Goal: Use online tool/utility: Utilize a website feature to perform a specific function

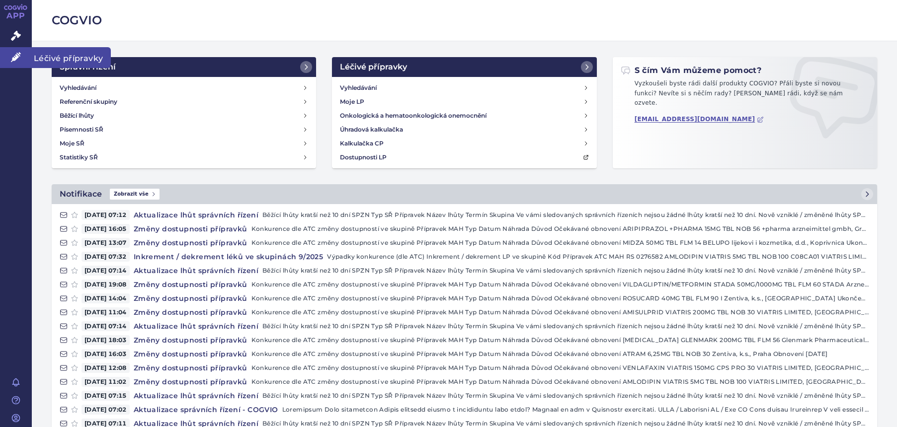
click at [14, 55] on icon at bounding box center [16, 57] width 10 height 10
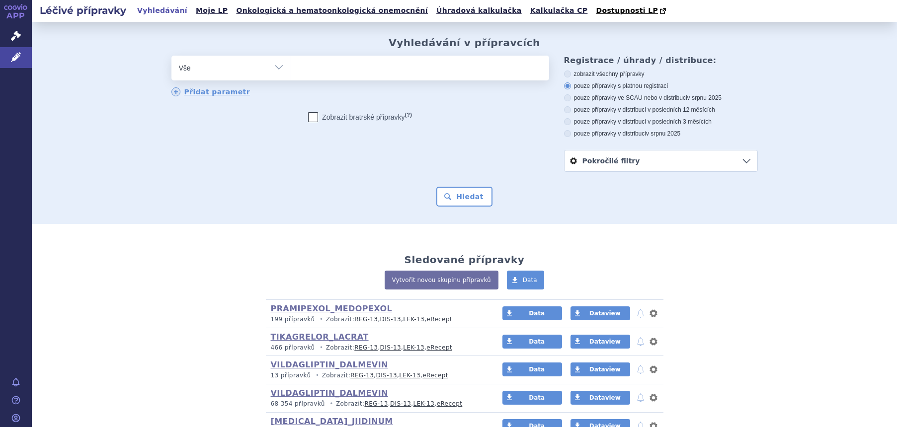
click at [228, 75] on select "Vše Přípravek/SUKL kód MAH VPOIS ATC/Aktivní látka Léková forma Síla" at bounding box center [230, 67] width 119 height 22
select select "filter-atc-group"
click at [171, 56] on select "Vše Přípravek/SUKL kód MAH VPOIS ATC/Aktivní látka Léková forma Síla" at bounding box center [230, 67] width 119 height 22
click at [333, 71] on ul at bounding box center [420, 66] width 258 height 21
click at [291, 71] on select at bounding box center [291, 67] width 0 height 25
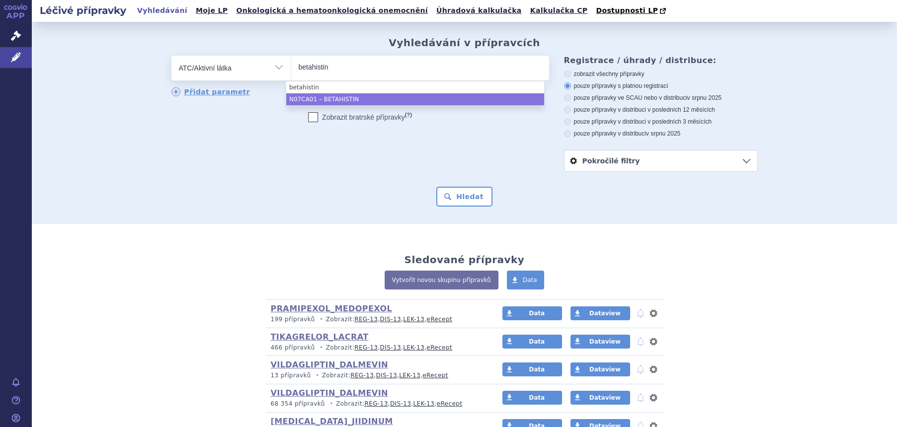
type input "betahistin"
select select "N07CA01"
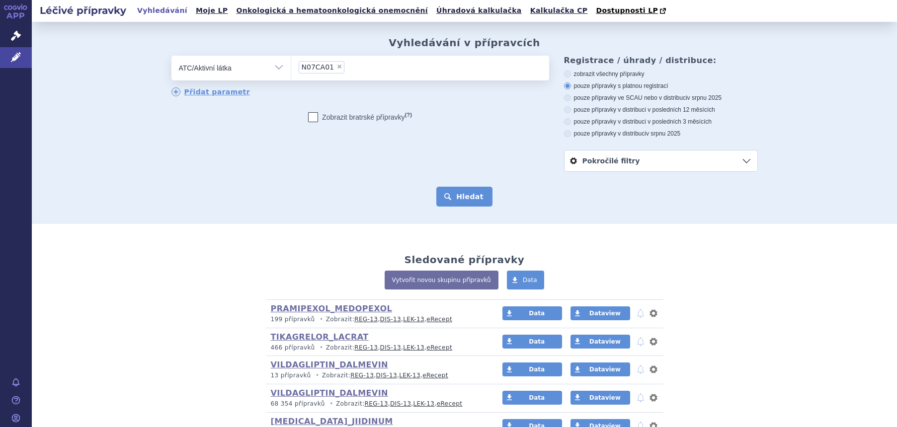
click at [459, 203] on button "Hledat" at bounding box center [464, 197] width 56 height 20
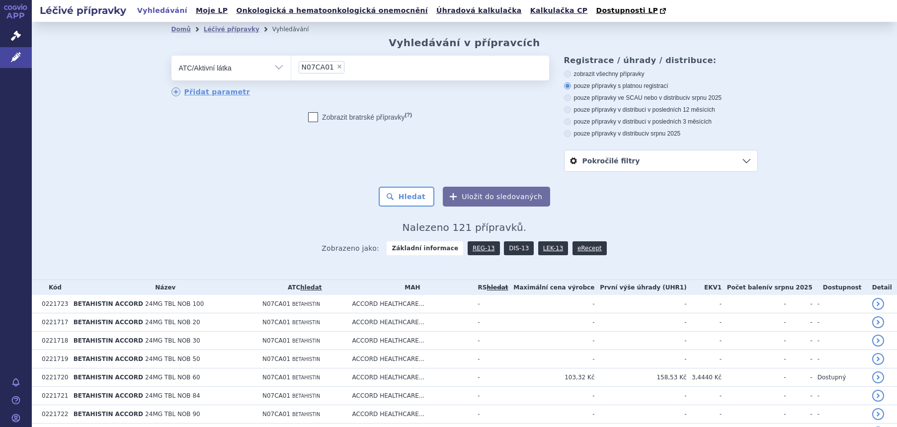
click at [513, 253] on link "DIS-13" at bounding box center [519, 248] width 30 height 14
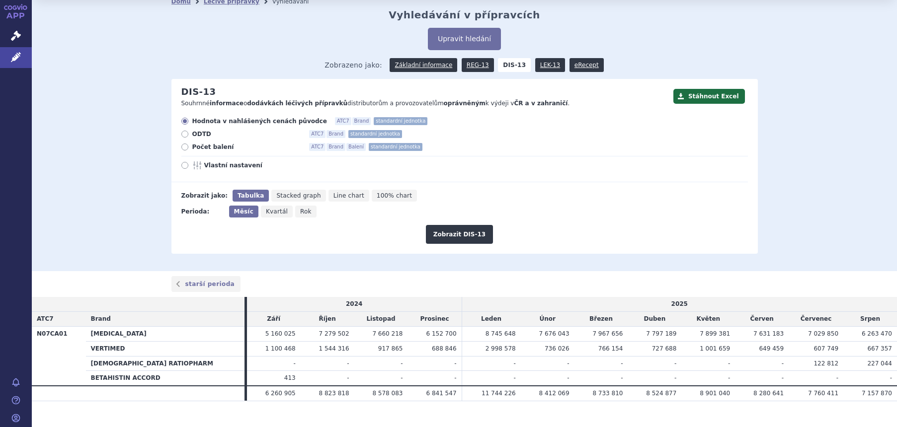
scroll to position [42, 0]
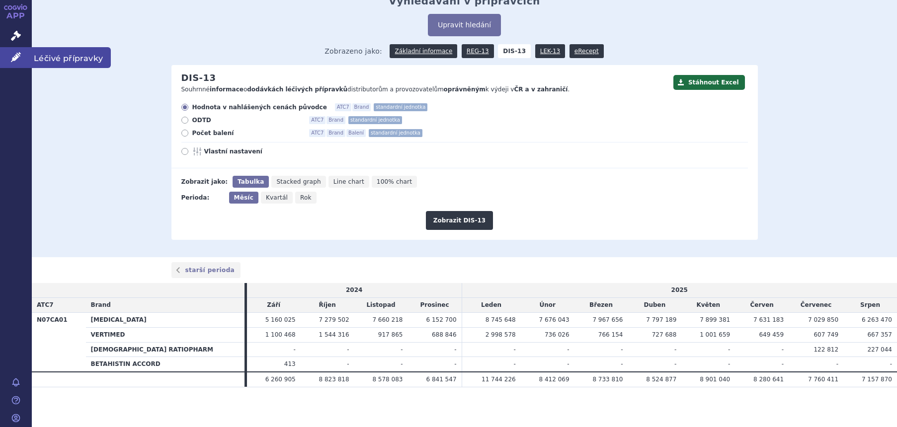
click at [21, 58] on link "Léčivé přípravky" at bounding box center [16, 57] width 32 height 21
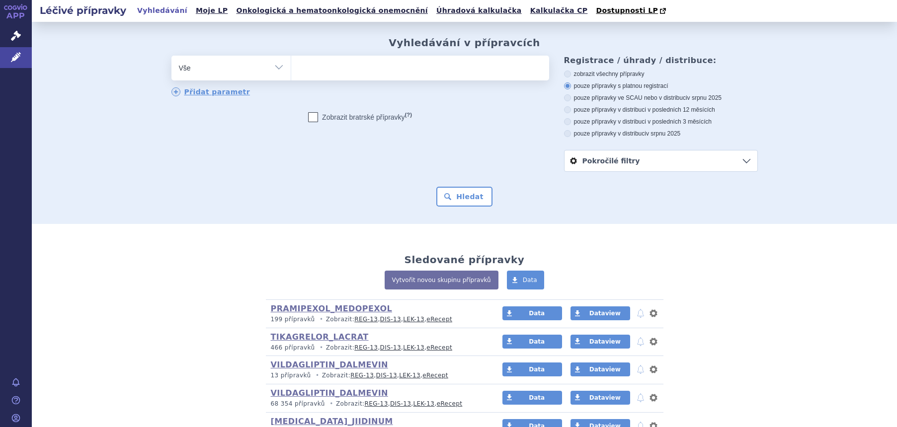
click at [252, 69] on select "Vše Přípravek/SUKL kód MAH VPOIS ATC/Aktivní látka Léková forma Síla" at bounding box center [230, 67] width 119 height 22
select select "filter-atc-group"
click at [171, 56] on select "Vše Přípravek/SUKL kód MAH VPOIS ATC/Aktivní látka Léková forma Síla" at bounding box center [230, 67] width 119 height 22
click at [317, 71] on ul at bounding box center [420, 66] width 258 height 21
click at [291, 71] on select at bounding box center [291, 67] width 0 height 25
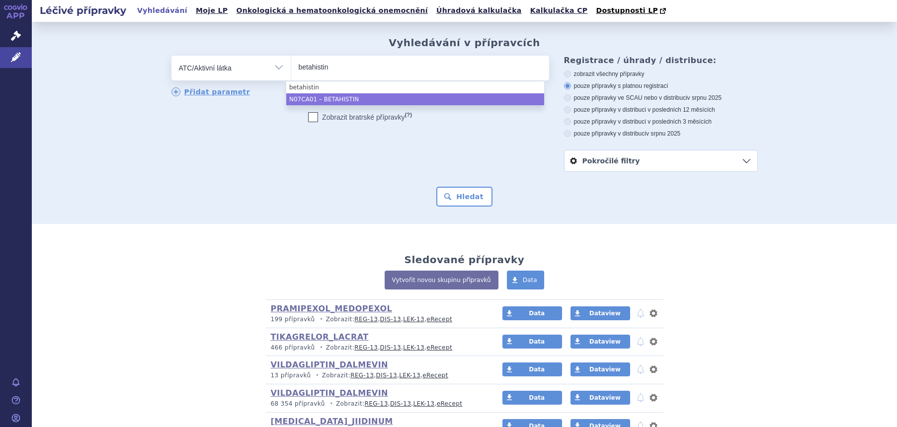
type input "betahistin"
select select "N07CA01"
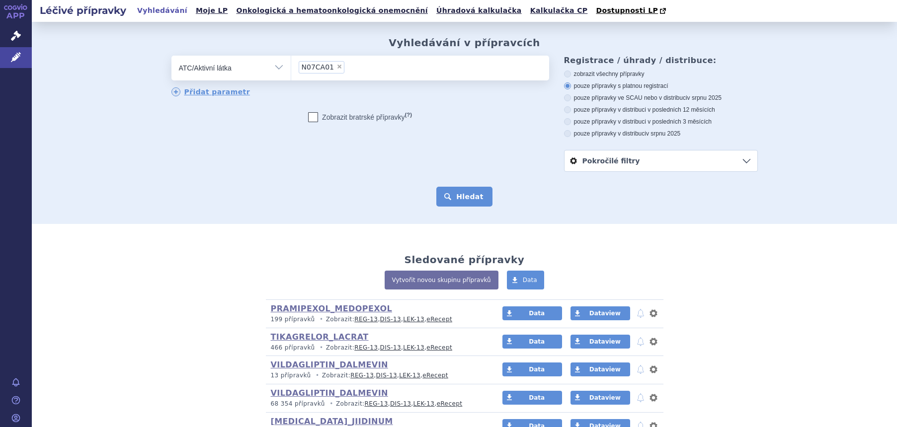
click at [466, 203] on button "Hledat" at bounding box center [464, 197] width 56 height 20
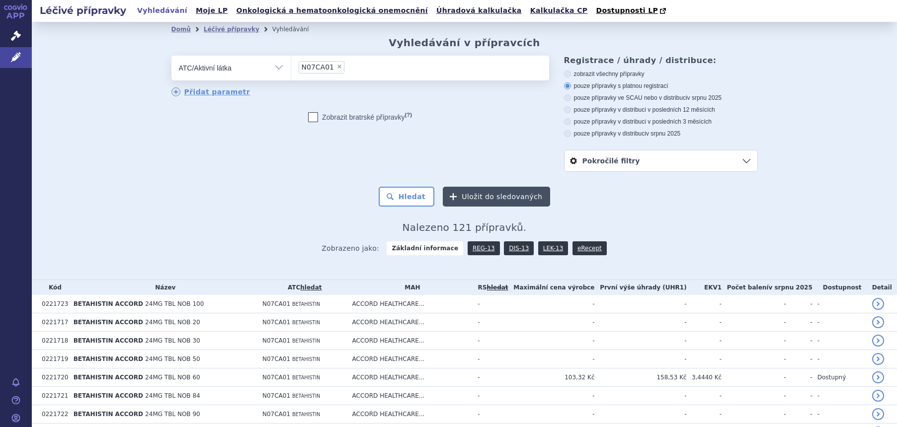
click at [468, 194] on button "Uložit do sledovaných" at bounding box center [496, 197] width 107 height 20
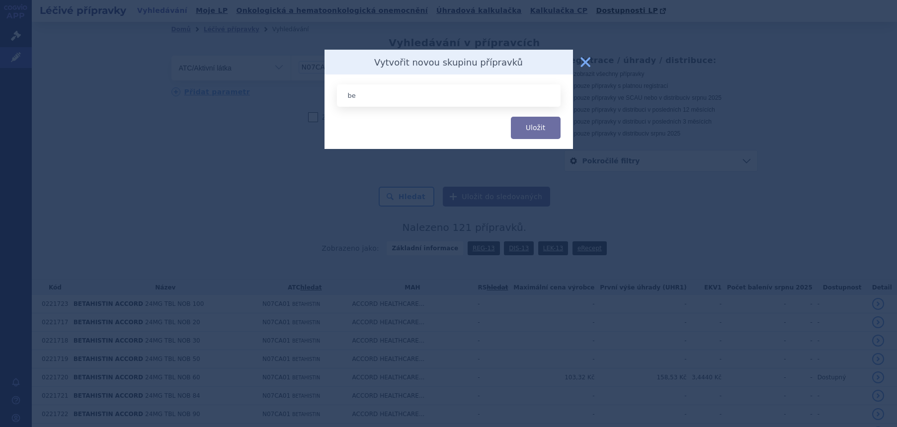
type input "b"
type input "BETAHISTIN_VERTIMED"
click at [538, 137] on button "Uložit" at bounding box center [536, 128] width 50 height 22
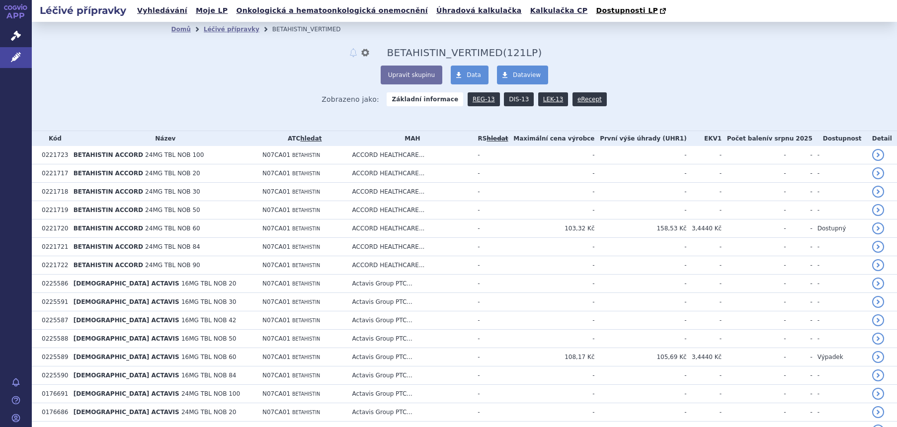
click at [514, 102] on link "DIS-13" at bounding box center [519, 99] width 30 height 14
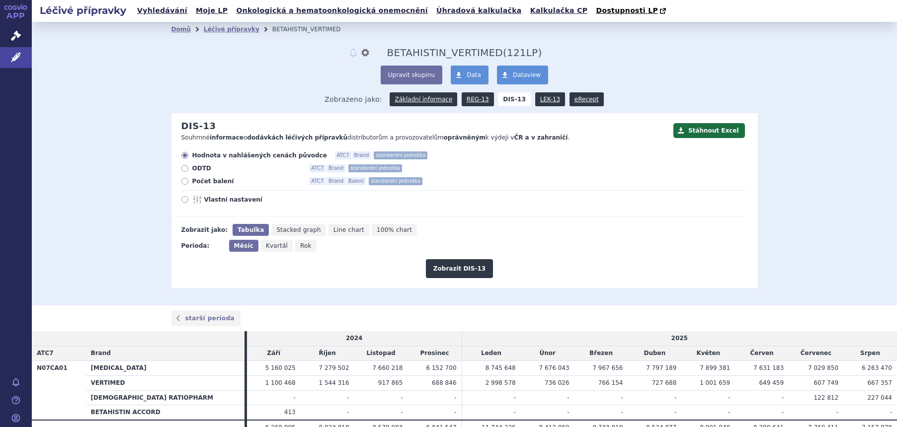
scroll to position [49, 0]
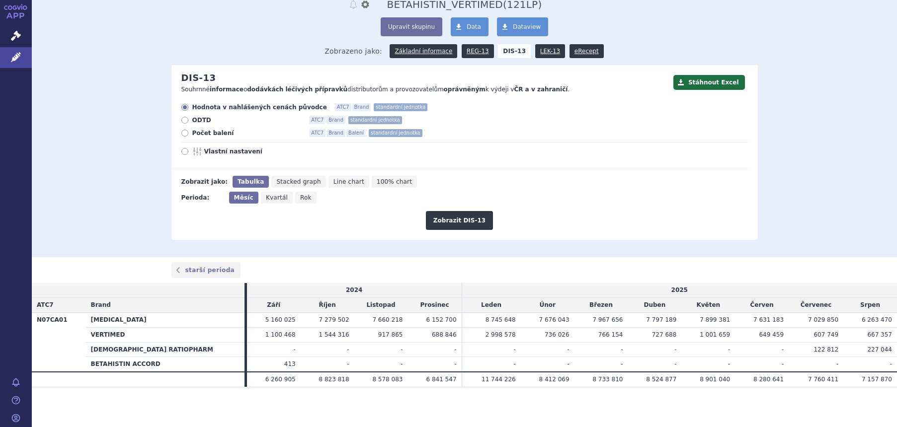
click at [300, 197] on span "Rok" at bounding box center [305, 197] width 11 height 7
click at [297, 197] on input "Rok" at bounding box center [298, 195] width 6 height 6
radio input "true"
click at [474, 222] on button "Zobrazit DIS-13" at bounding box center [459, 220] width 67 height 19
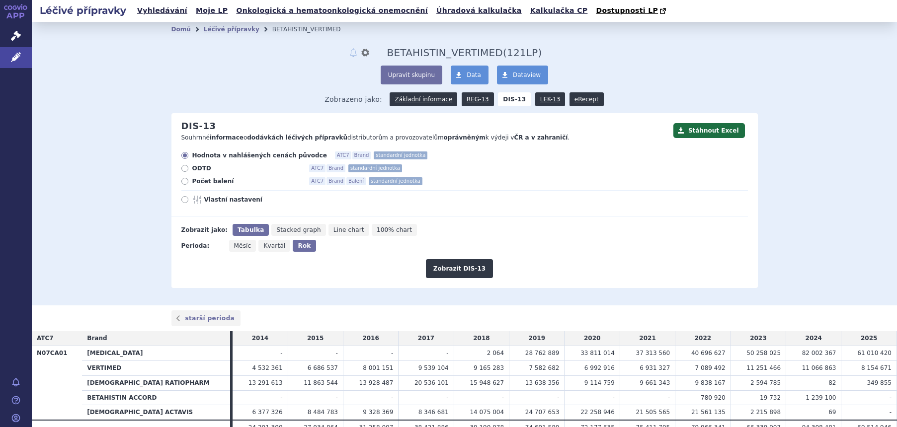
scroll to position [49, 0]
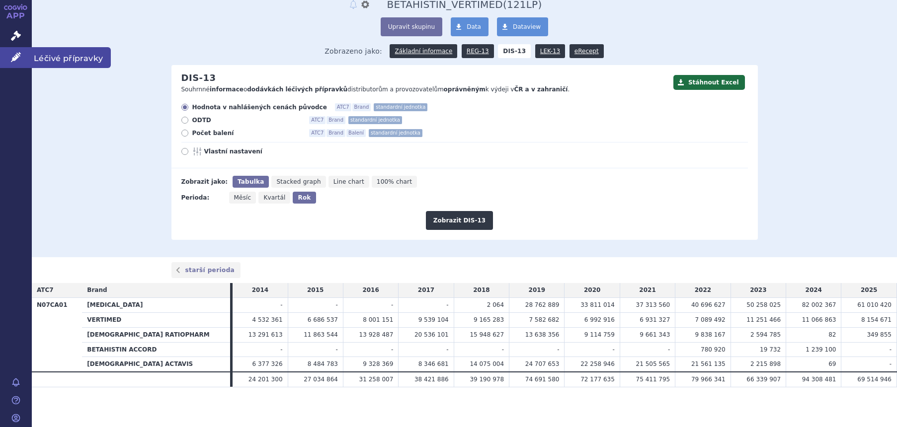
click at [11, 48] on link "Léčivé přípravky" at bounding box center [16, 57] width 32 height 21
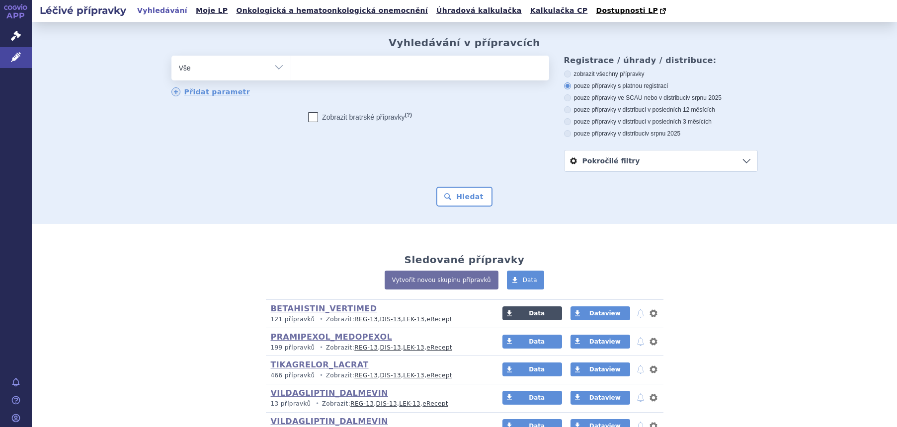
click at [533, 309] on link "Data" at bounding box center [532, 313] width 60 height 14
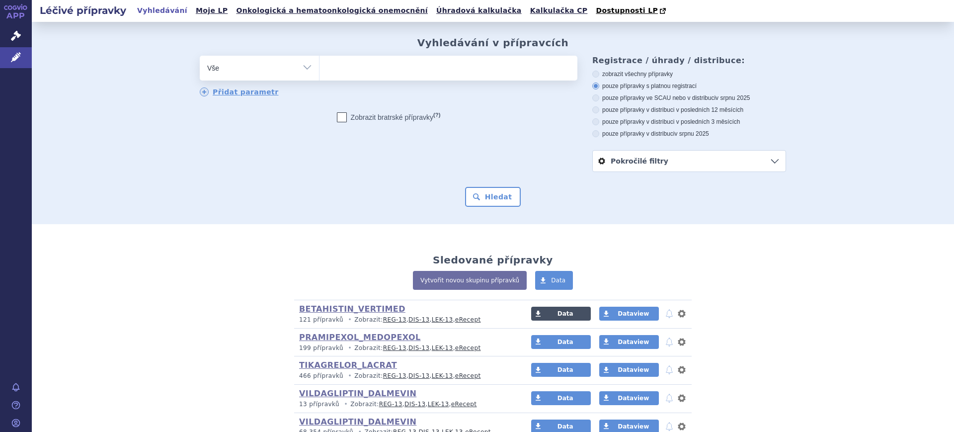
click at [534, 309] on span at bounding box center [538, 313] width 14 height 14
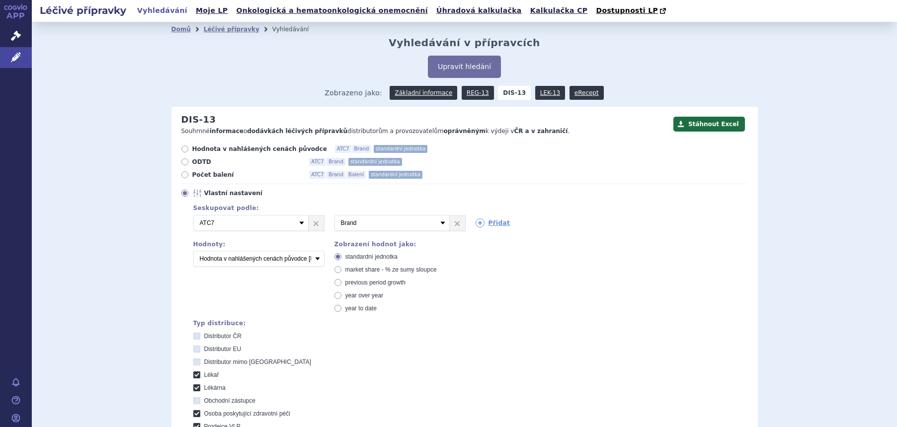
scroll to position [283, 0]
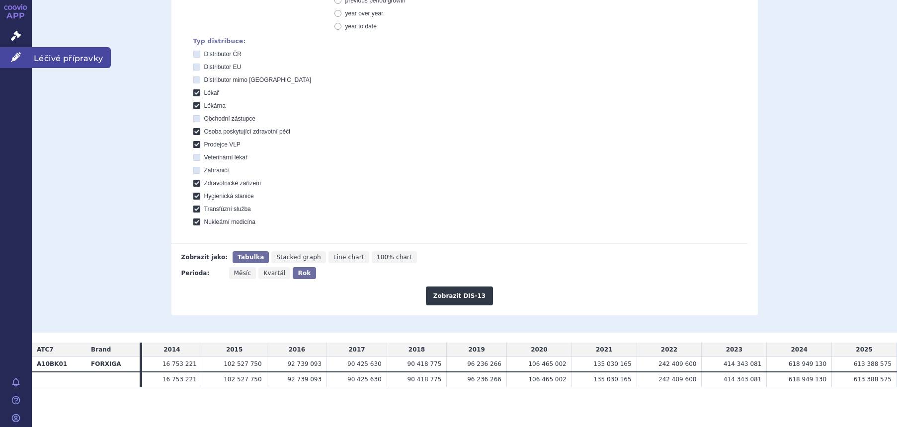
click at [8, 61] on link "Léčivé přípravky" at bounding box center [16, 57] width 32 height 21
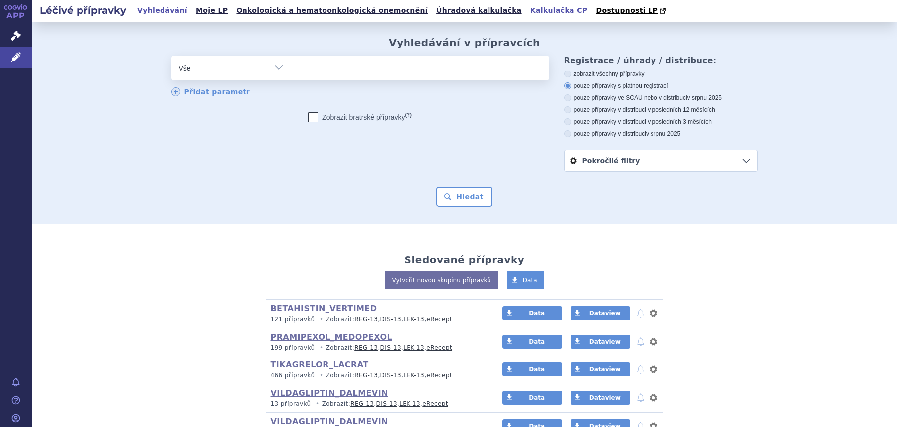
click at [527, 15] on link "Kalkulačka CP" at bounding box center [559, 10] width 64 height 13
click at [527, 13] on link "Kalkulačka CP" at bounding box center [559, 10] width 64 height 13
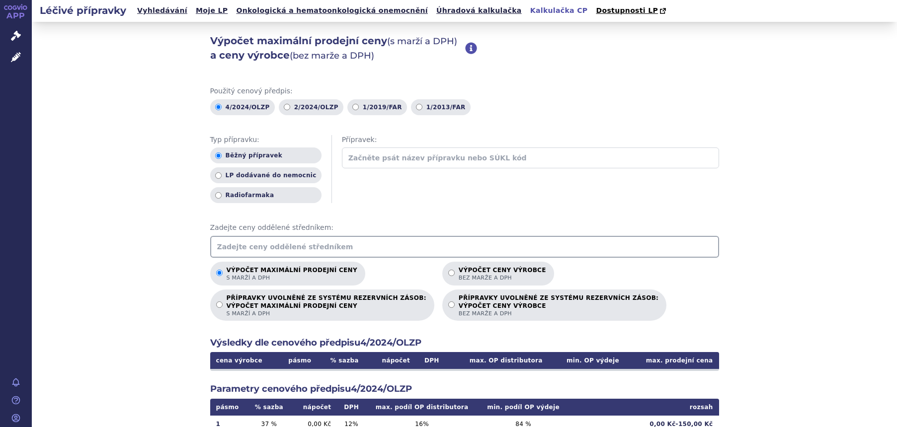
click at [558, 249] on input "text" at bounding box center [464, 247] width 509 height 22
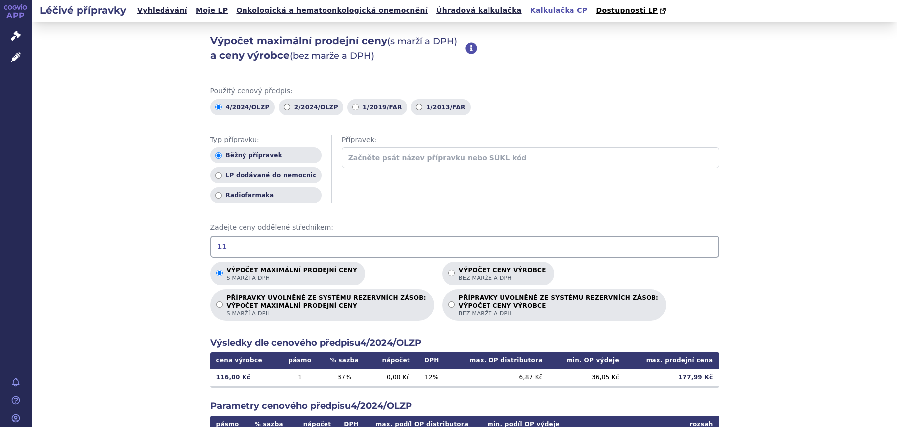
type input "1"
drag, startPoint x: 272, startPoint y: 251, endPoint x: -53, endPoint y: 177, distance: 333.1
click at [0, 177] on html "APP Správní řízení Léčivé přípravky Notifikace Nápověda Lucie Šichtová 2" at bounding box center [448, 213] width 897 height 427
drag, startPoint x: 250, startPoint y: 251, endPoint x: -53, endPoint y: 212, distance: 306.0
click at [0, 212] on html "APP Správní řízení Léčivé přípravky Notifikace Nápověda Lucie Šichtová 1" at bounding box center [448, 213] width 897 height 427
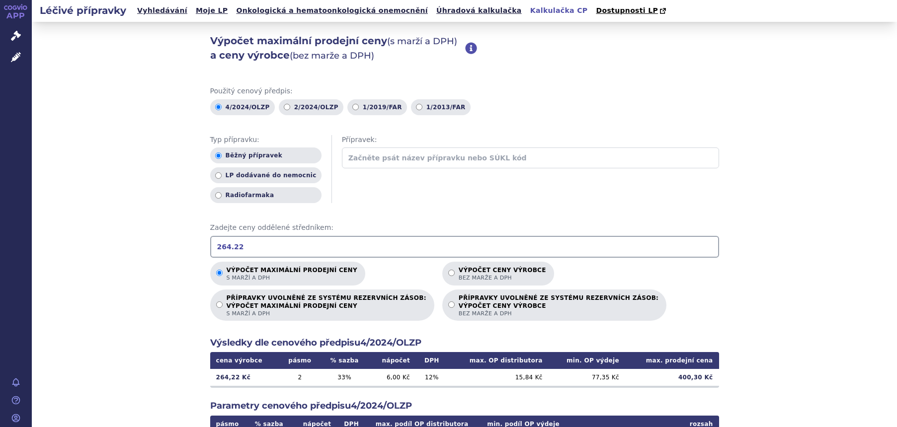
drag, startPoint x: 261, startPoint y: 249, endPoint x: 48, endPoint y: 228, distance: 213.7
click at [48, 228] on div "Výpočet maximální prodejní ceny (s marží a DPH) a ceny výrobce (bez marže a DPH…" at bounding box center [464, 312] width 865 height 580
drag, startPoint x: 284, startPoint y: 243, endPoint x: -28, endPoint y: 223, distance: 312.6
click at [0, 223] on html "APP Správní řízení Léčivé přípravky Notifikace Nápověda Lucie Šichtová 2" at bounding box center [448, 213] width 897 height 427
drag, startPoint x: 238, startPoint y: 246, endPoint x: -10, endPoint y: 237, distance: 248.5
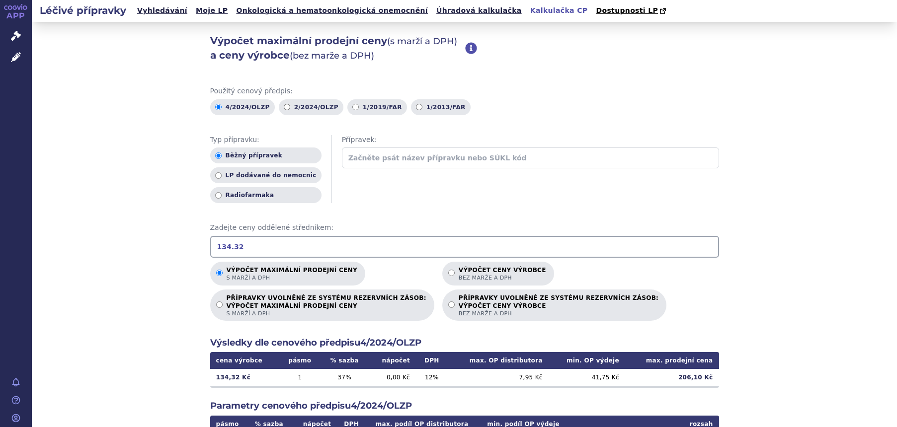
click at [0, 237] on html "APP Správní řízení Léčivé přípravky Notifikace Nápověda Lucie Šichtová 1" at bounding box center [448, 213] width 897 height 427
drag, startPoint x: 276, startPoint y: 251, endPoint x: -53, endPoint y: 172, distance: 338.6
click at [0, 172] on html "APP Správní řízení Léčivé přípravky Notifikace Nápověda Lucie Šichtová 1" at bounding box center [448, 213] width 897 height 427
drag, startPoint x: 263, startPoint y: 246, endPoint x: 46, endPoint y: 223, distance: 218.4
click at [46, 223] on div "Výpočet maximální prodejní ceny (s marží a DPH) a ceny výrobce (bez marže a DPH…" at bounding box center [464, 312] width 865 height 580
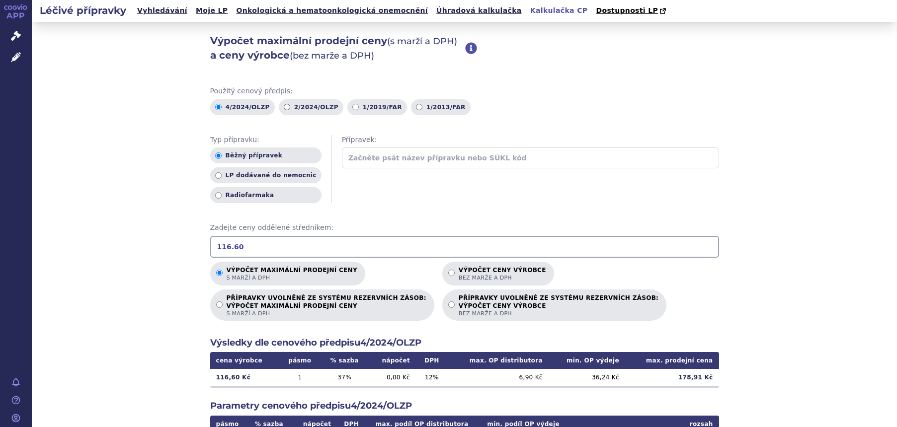
type input "116.60"
